Goal: Find specific page/section: Find specific page/section

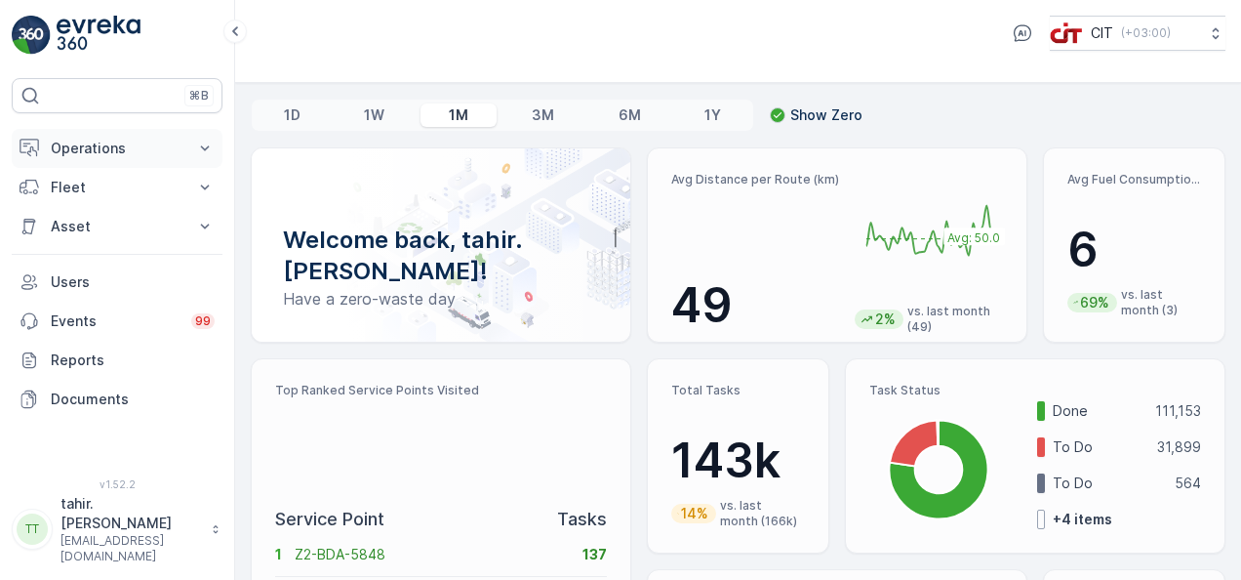
click at [79, 146] on p "Operations" at bounding box center [117, 149] width 133 height 20
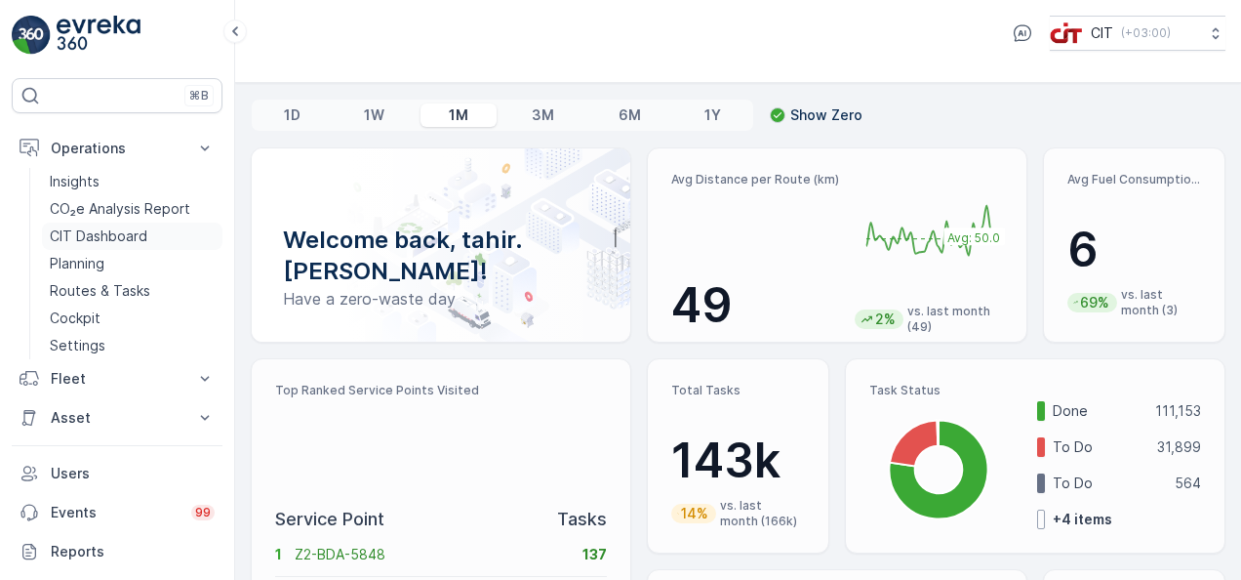
click at [100, 224] on link "CIT Dashboard" at bounding box center [132, 235] width 181 height 27
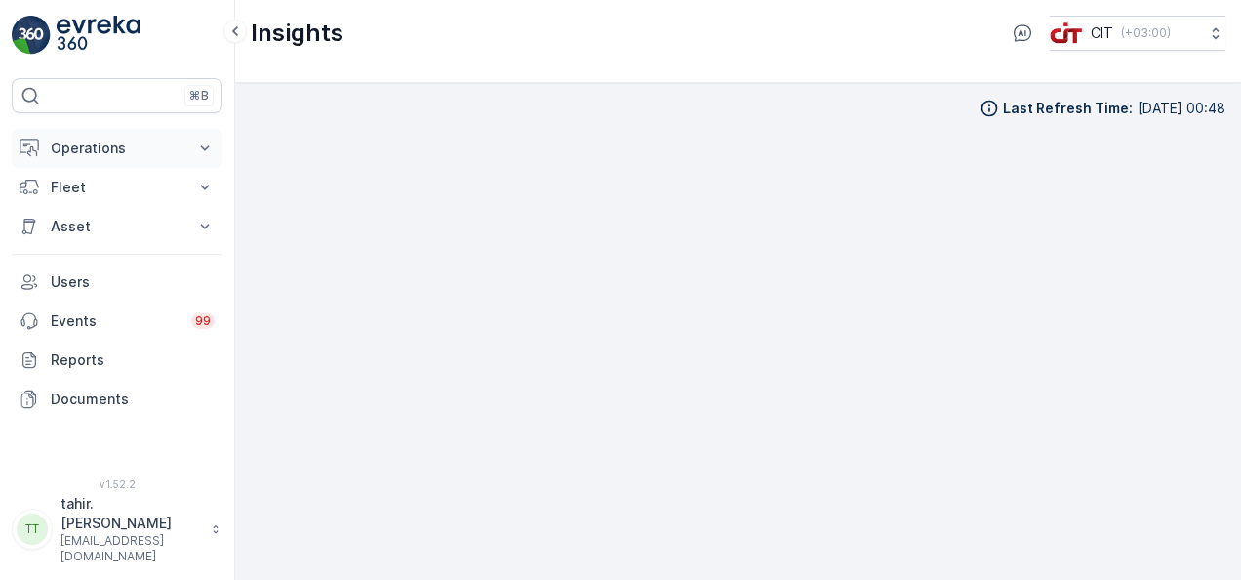
click at [88, 154] on p "Operations" at bounding box center [117, 149] width 133 height 20
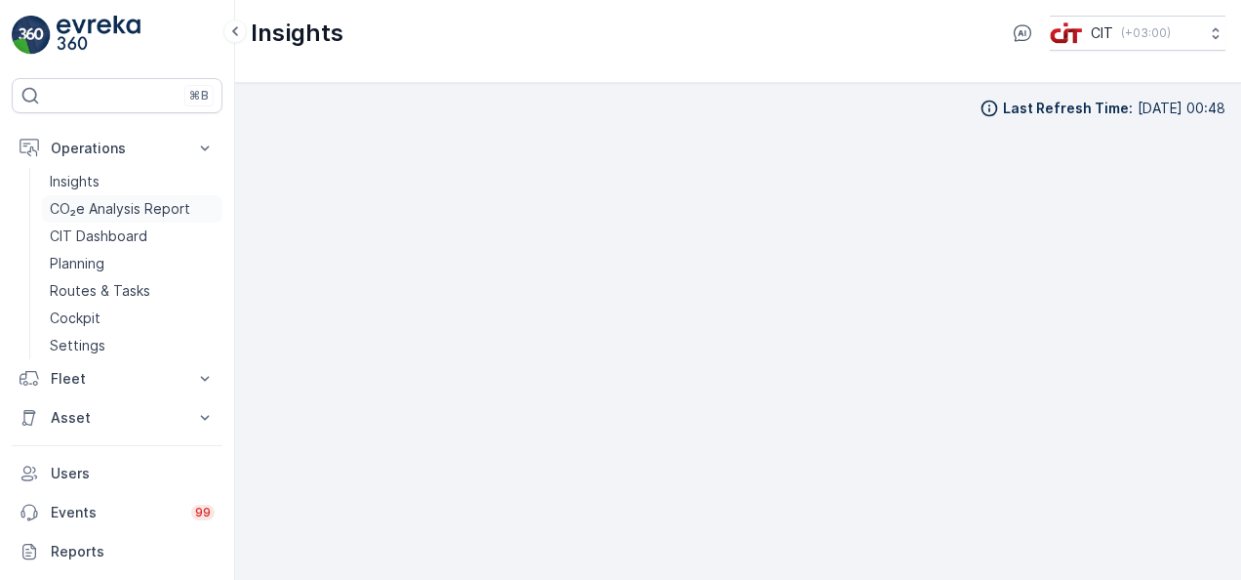
click at [90, 199] on p "CO₂e Analysis Report" at bounding box center [120, 209] width 141 height 20
